Goal: Navigation & Orientation: Understand site structure

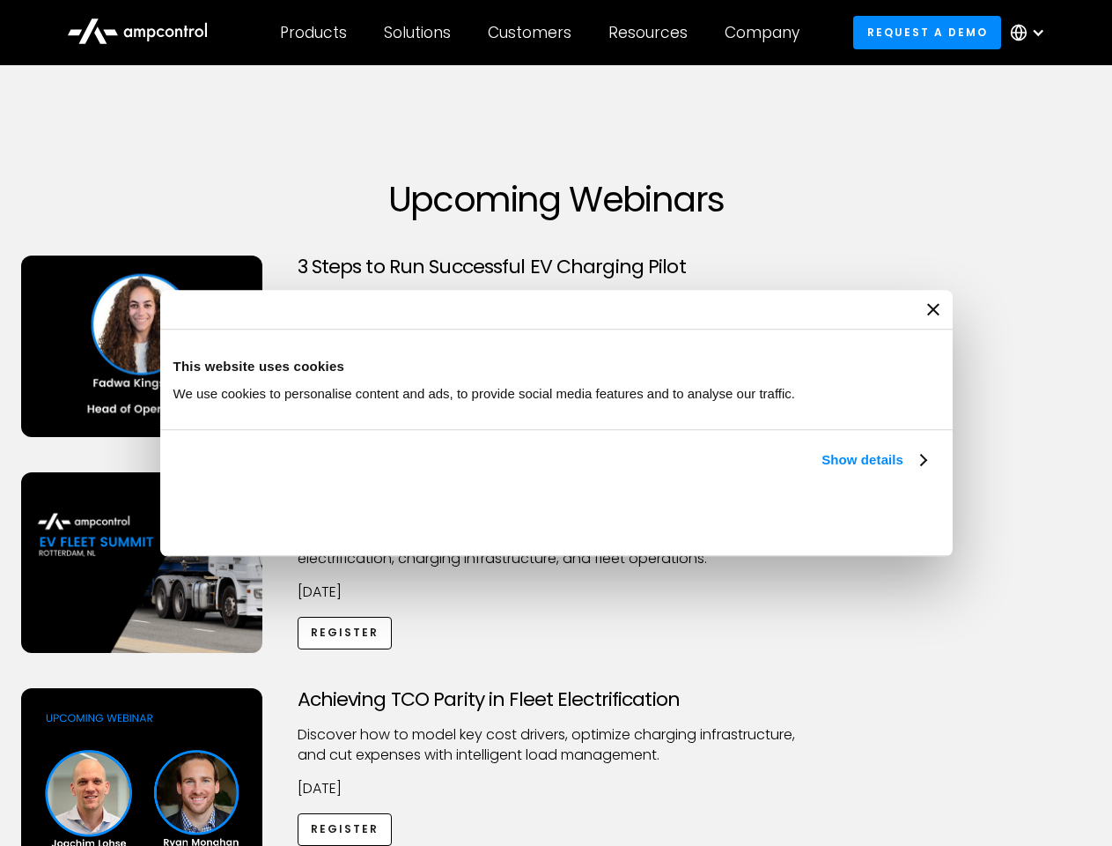
click at [822, 470] on link "Show details" at bounding box center [874, 459] width 104 height 21
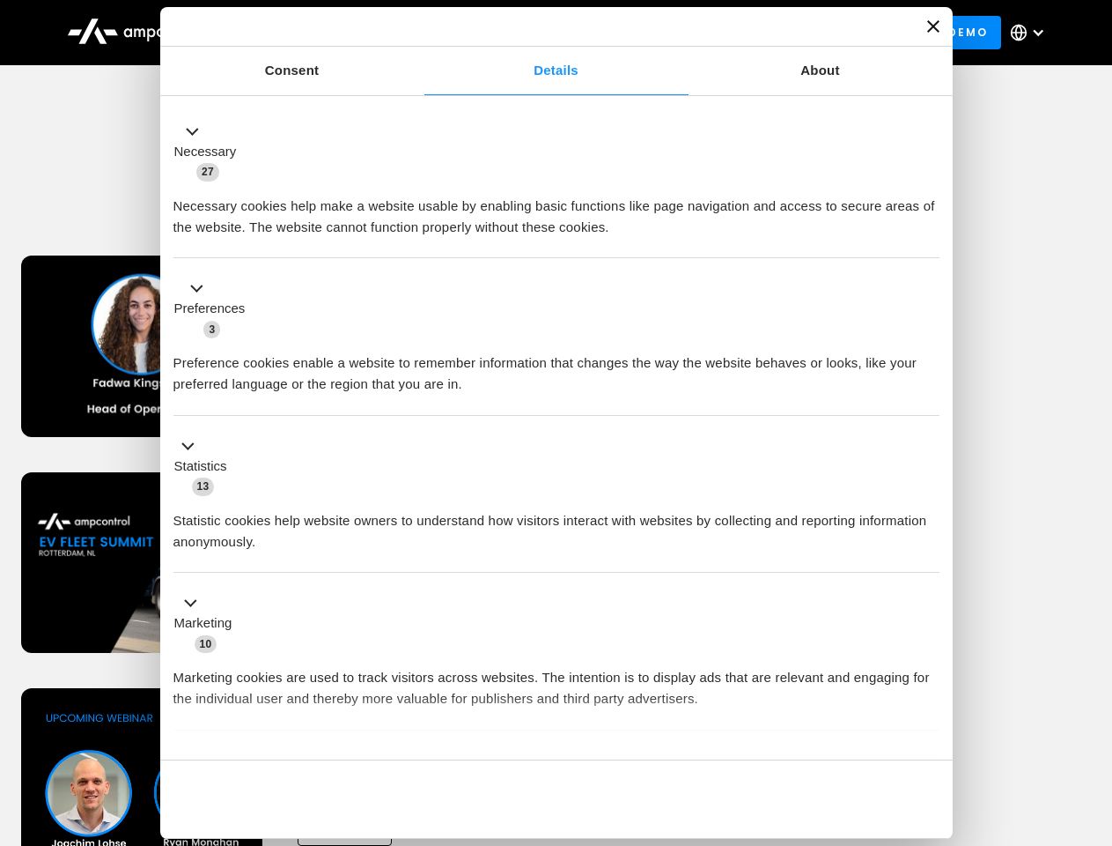
click at [928, 729] on div "Consent Details [#IABV2SETTINGS#] About This website uses cookies We use cookie…" at bounding box center [556, 422] width 793 height 831
click at [1093, 710] on div "Achieving TCO Parity in Fleet Electrification Discover how to model key cost dr…" at bounding box center [557, 826] width 1106 height 277
click at [542, 33] on div "Customers" at bounding box center [530, 32] width 84 height 19
click at [313, 33] on div "Products" at bounding box center [313, 32] width 67 height 19
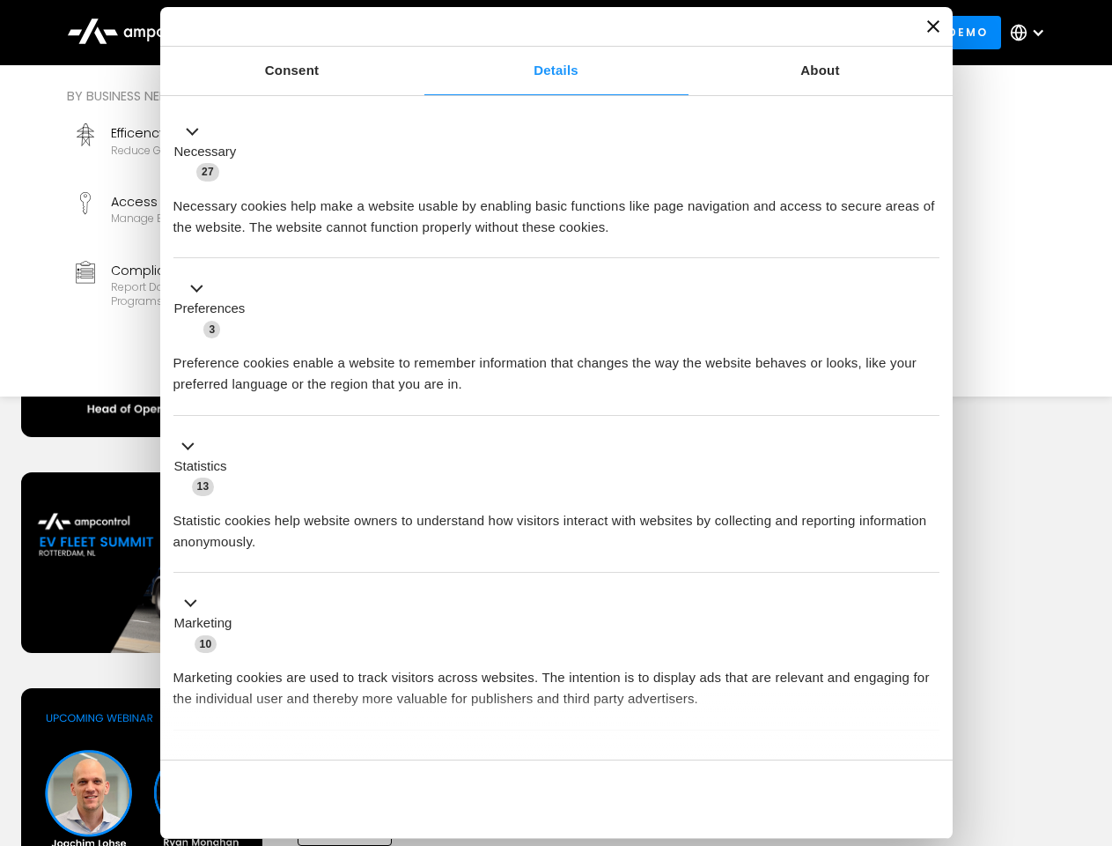
click at [418, 33] on div "Solutions" at bounding box center [417, 32] width 67 height 19
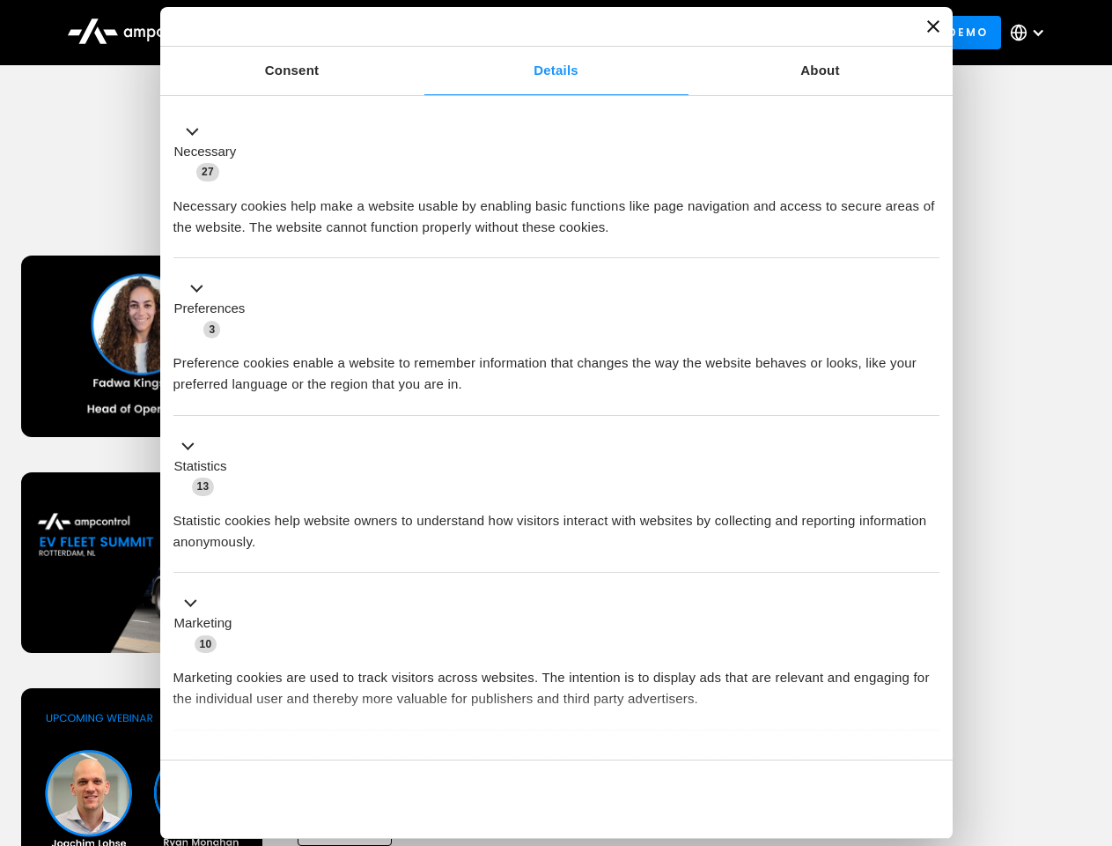
click at [533, 33] on div "Customers" at bounding box center [530, 32] width 84 height 19
click at [652, 33] on div "Resources" at bounding box center [648, 32] width 79 height 19
click at [768, 33] on div "Company" at bounding box center [762, 32] width 75 height 19
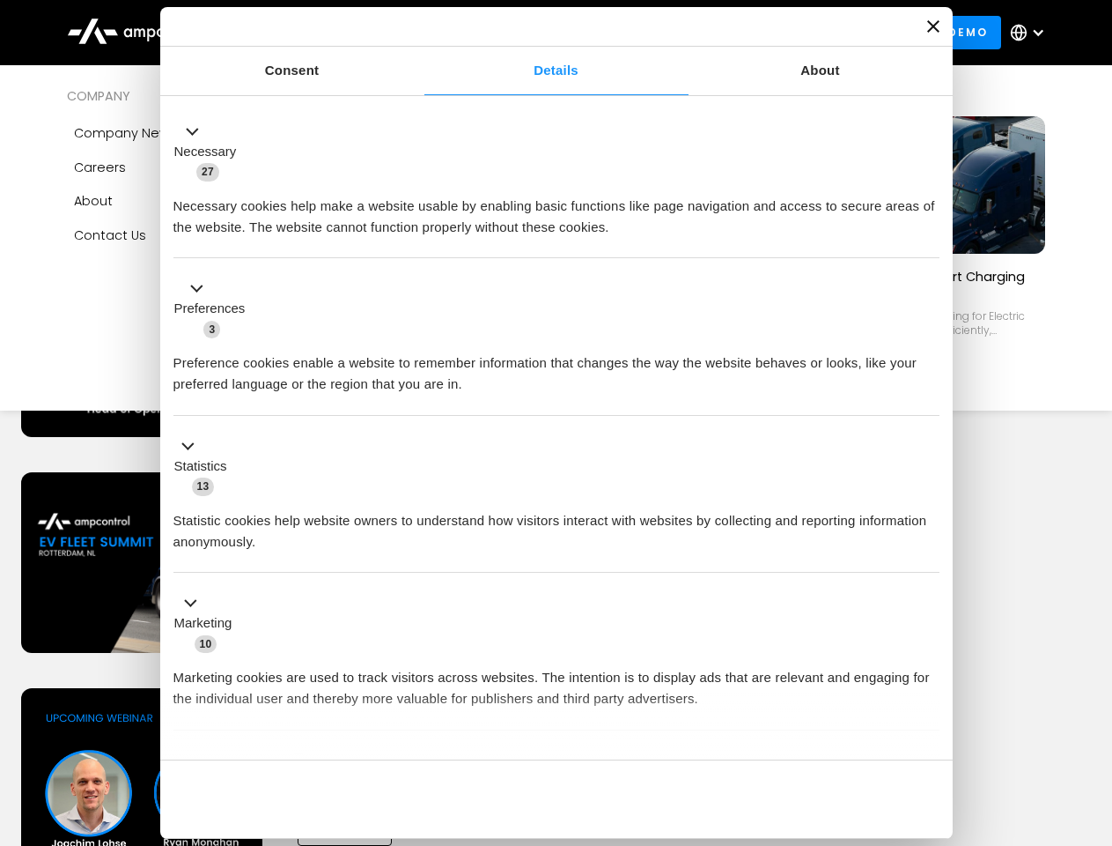
click at [1032, 33] on div at bounding box center [1038, 33] width 14 height 14
